Goal: Task Accomplishment & Management: Use online tool/utility

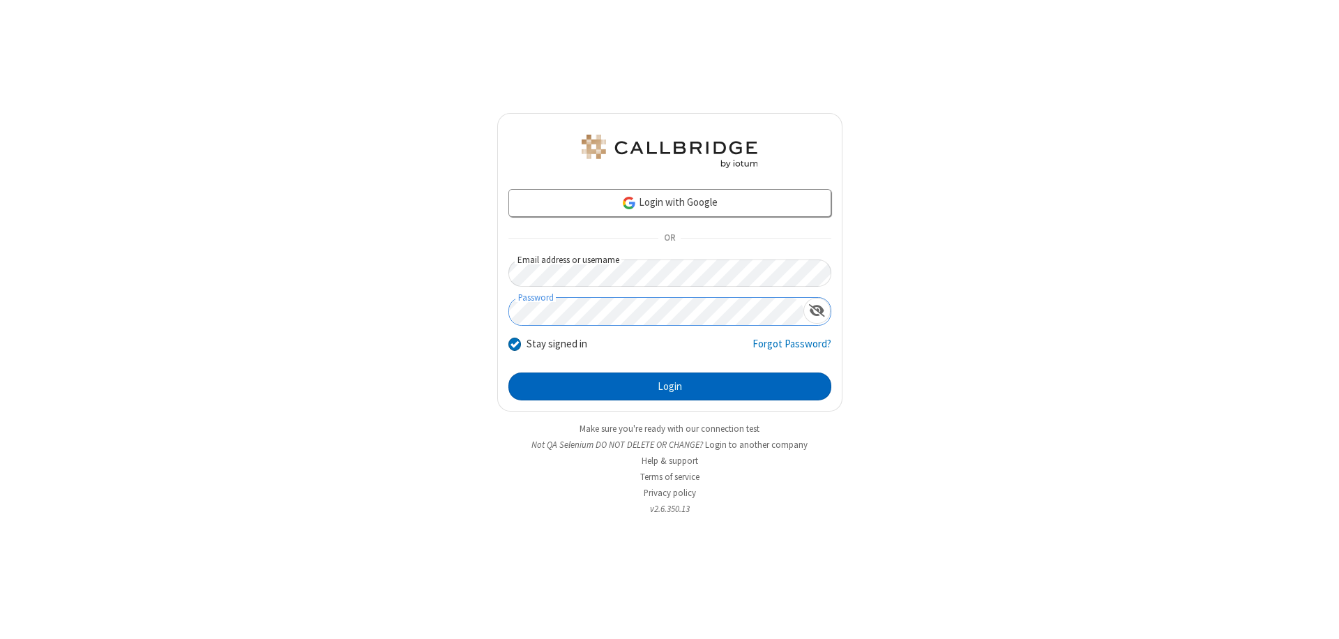
click at [669, 386] on button "Login" at bounding box center [669, 386] width 323 height 28
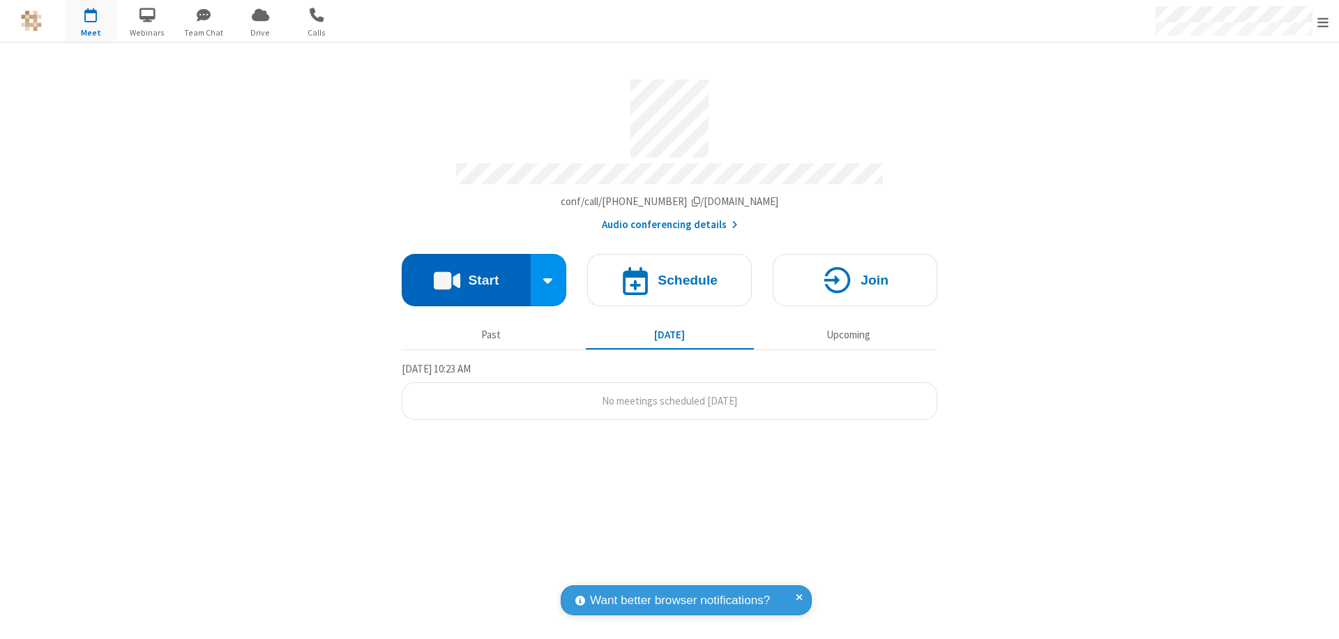
click at [466, 273] on button "Start" at bounding box center [466, 280] width 129 height 52
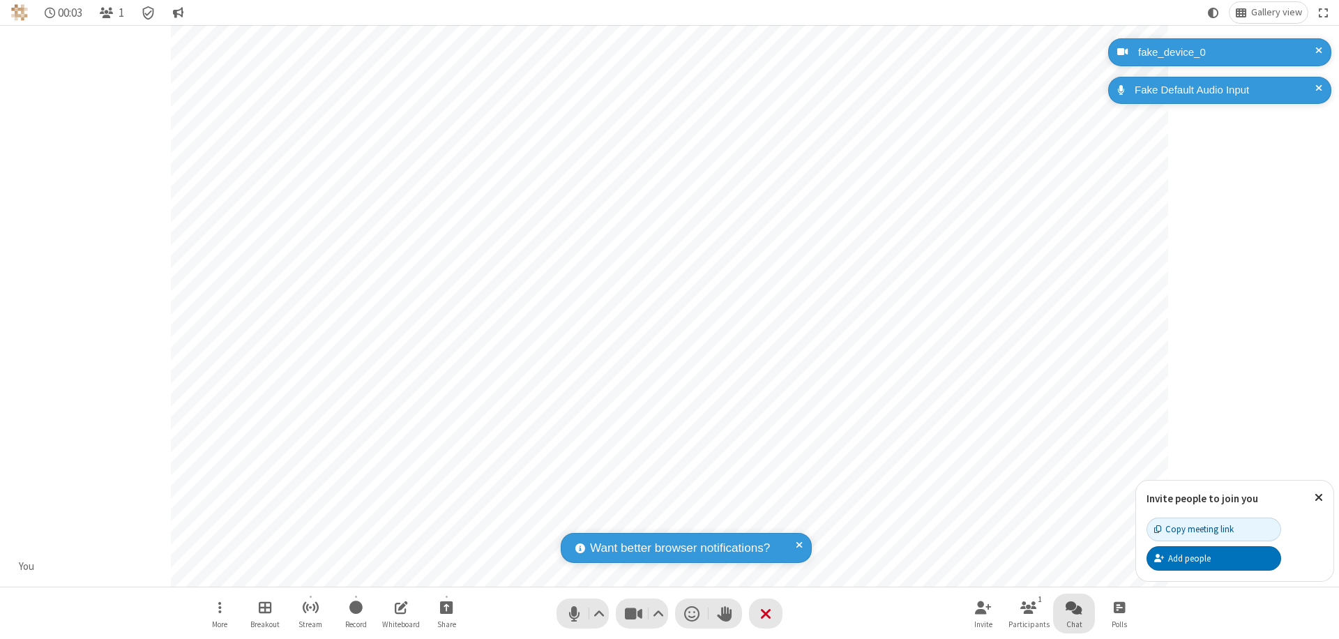
click at [1074, 607] on span "Open chat" at bounding box center [1074, 606] width 17 height 17
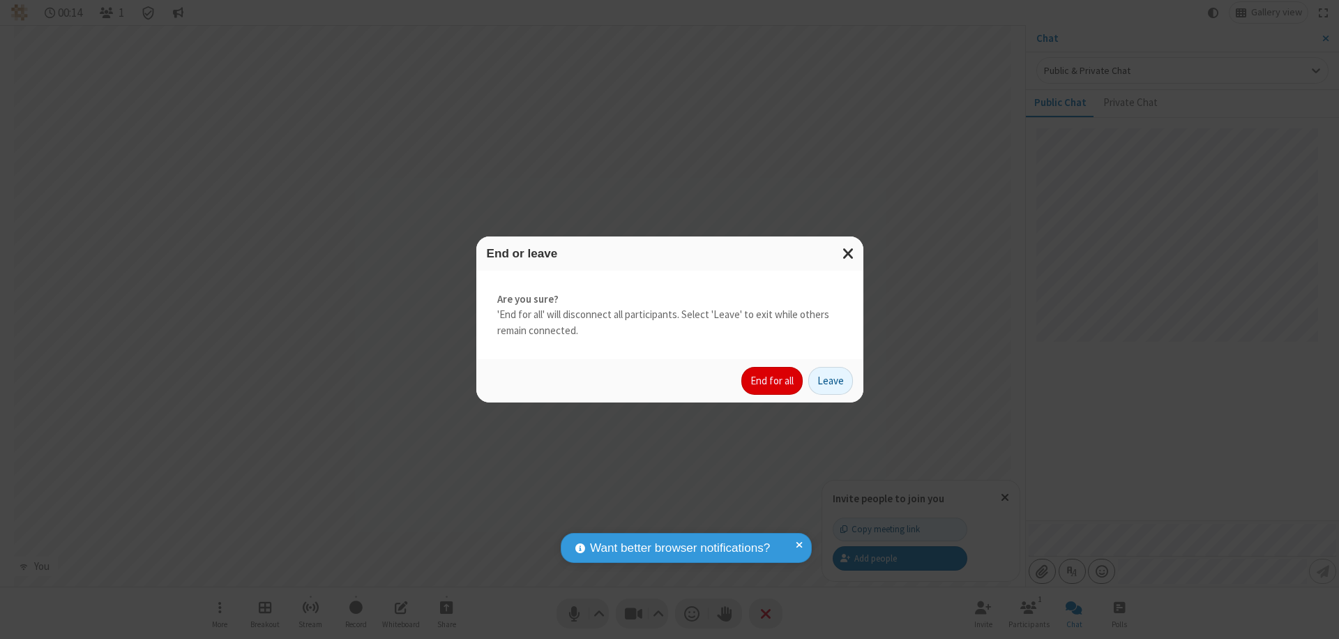
click at [773, 381] on button "End for all" at bounding box center [771, 381] width 61 height 28
